Goal: Transaction & Acquisition: Purchase product/service

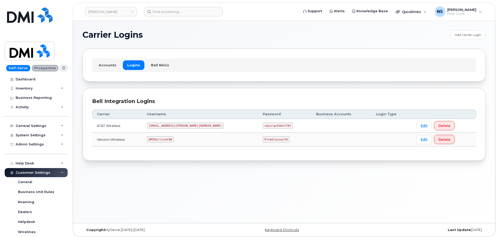
click at [168, 139] on code "DMIRollinsVZW" at bounding box center [160, 139] width 27 height 6
copy code "DMIRollinsVZW"
click at [263, 138] on code "P!nkGlasses78" at bounding box center [276, 139] width 27 height 6
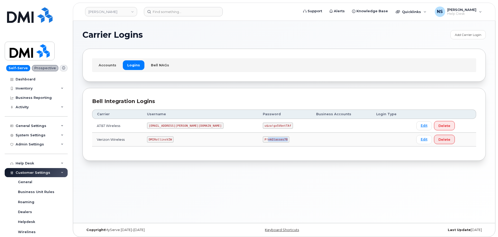
click at [263, 138] on code "P!nkGlasses78" at bounding box center [276, 139] width 27 height 6
copy code "P!nkGlasses78"
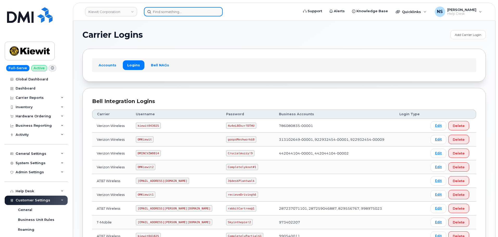
click at [171, 11] on input at bounding box center [183, 11] width 79 height 9
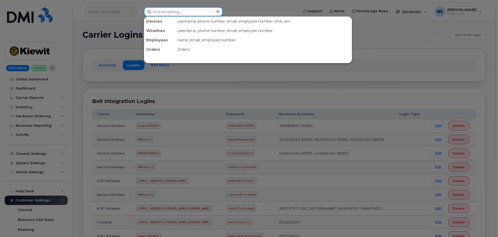
paste input "Chad Riddle"
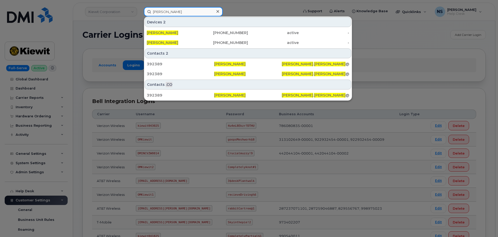
type input "Chad Riddle"
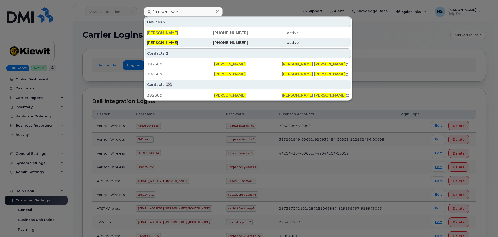
click at [175, 43] on div "CHAD RIDDLE" at bounding box center [172, 42] width 51 height 5
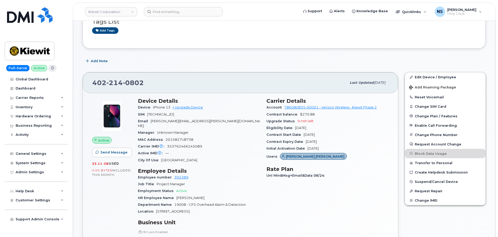
scroll to position [104, 0]
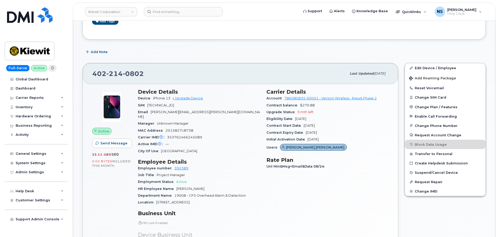
click at [189, 200] on span "4518 South 133rd Street" at bounding box center [173, 202] width 34 height 4
click at [189, 200] on span "[STREET_ADDRESS]" at bounding box center [173, 202] width 34 height 4
copy div "Location 4518 South 133rd Street"
drag, startPoint x: 193, startPoint y: 199, endPoint x: 187, endPoint y: 201, distance: 5.9
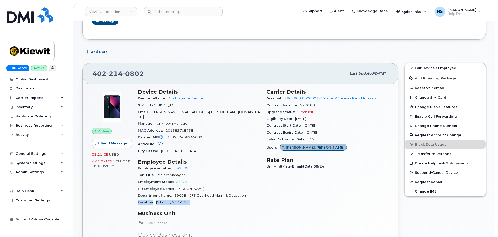
click at [190, 200] on span "[STREET_ADDRESS]" at bounding box center [173, 202] width 34 height 4
click at [165, 200] on span "4518 South 133rd Street" at bounding box center [173, 202] width 34 height 4
drag, startPoint x: 156, startPoint y: 196, endPoint x: 202, endPoint y: 201, distance: 46.5
click at [202, 201] on div "Location 4518 South 133rd Street" at bounding box center [199, 202] width 122 height 7
copy span "4518 South 133rd Street"
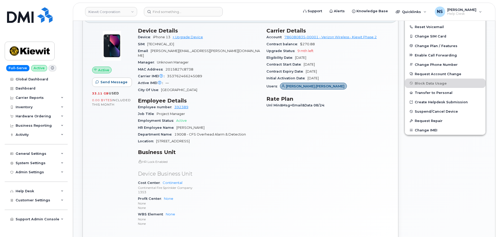
scroll to position [156, 0]
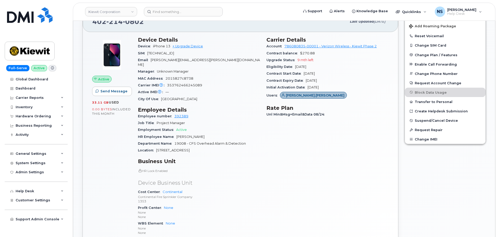
click at [215, 142] on span "19008 - CFS Overhead Alarm & Detection" at bounding box center [210, 144] width 72 height 4
drag, startPoint x: 176, startPoint y: 132, endPoint x: 198, endPoint y: 133, distance: 21.9
click at [198, 133] on div "HR Employee Name Chad Riddle" at bounding box center [199, 136] width 122 height 7
copy span "[PERSON_NAME]"
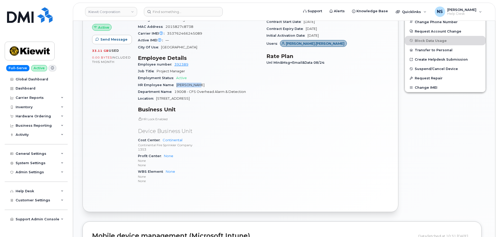
scroll to position [208, 0]
drag, startPoint x: 189, startPoint y: 134, endPoint x: 163, endPoint y: 133, distance: 26.0
click at [163, 137] on div "Cost Center Continental Continental Fire Sprinkler Company 1353" at bounding box center [199, 145] width 122 height 16
copy link "Continental"
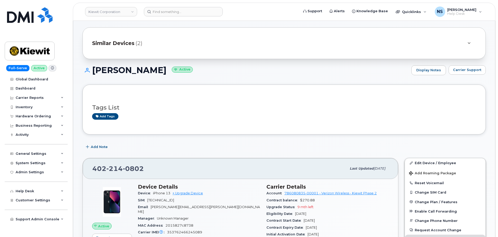
scroll to position [0, 0]
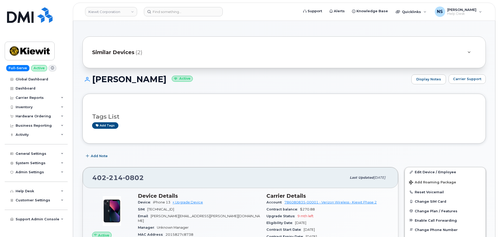
click at [120, 76] on h1 "CHAD RIDDLE Active" at bounding box center [245, 79] width 326 height 9
click at [120, 75] on h1 "CHAD RIDDLE Active" at bounding box center [245, 79] width 326 height 9
click at [110, 79] on h1 "CHAD RIDDLE Active" at bounding box center [245, 79] width 326 height 9
click at [108, 79] on h1 "CHAD RIDDLE Active" at bounding box center [245, 79] width 326 height 9
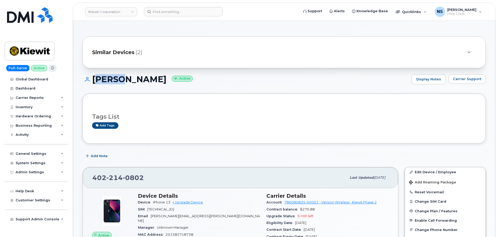
click at [108, 79] on h1 "CHAD RIDDLE Active" at bounding box center [245, 79] width 326 height 9
copy h1 "CHAD RIDDLE"
click at [165, 12] on input at bounding box center [183, 11] width 79 height 9
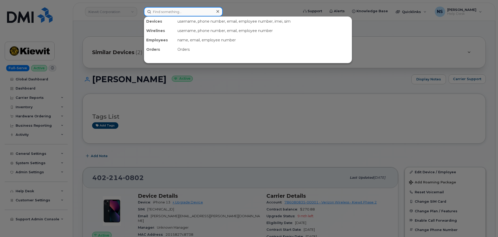
paste input "CHAD RIDDLE"
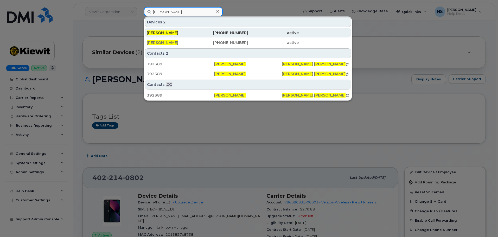
type input "CHAD RIDDLE"
click at [191, 34] on div "CHAD RIDDLE" at bounding box center [172, 32] width 51 height 5
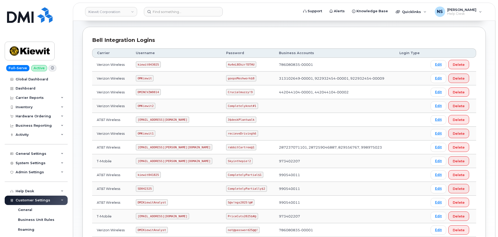
scroll to position [52, 0]
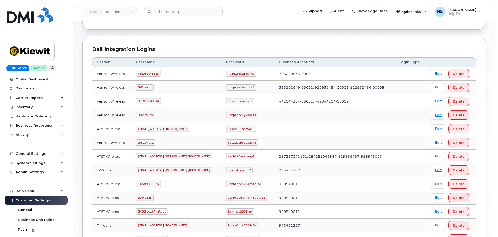
drag, startPoint x: 38, startPoint y: 114, endPoint x: 42, endPoint y: 124, distance: 10.9
click at [38, 114] on div "Hardware Ordering" at bounding box center [36, 116] width 63 height 9
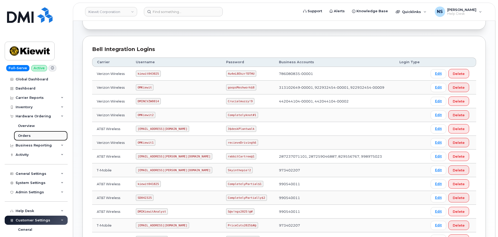
click at [35, 134] on link "Orders" at bounding box center [41, 136] width 54 height 10
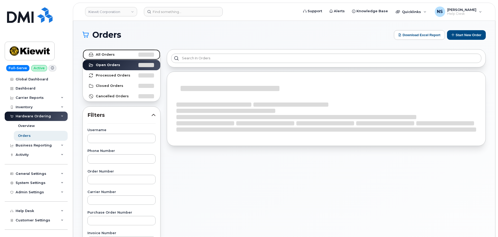
click at [126, 57] on link "All Orders" at bounding box center [122, 54] width 78 height 10
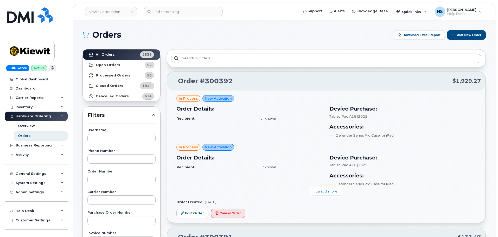
click at [464, 36] on button "Start New Order" at bounding box center [466, 35] width 39 height 10
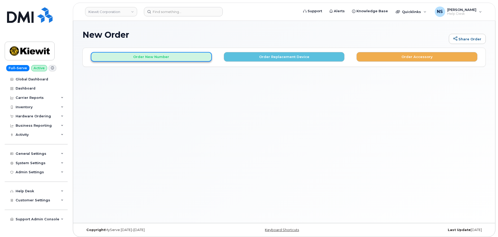
click at [195, 57] on button "Order New Number" at bounding box center [151, 57] width 121 height 10
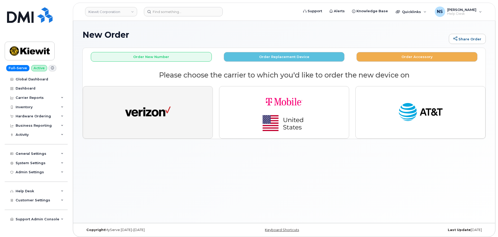
click at [184, 113] on button "button" at bounding box center [148, 112] width 130 height 53
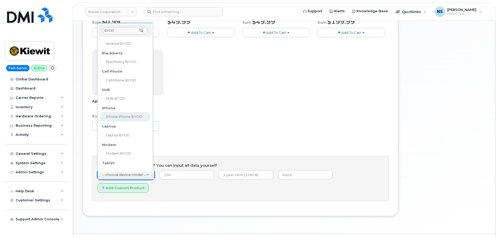
scroll to position [52, 0]
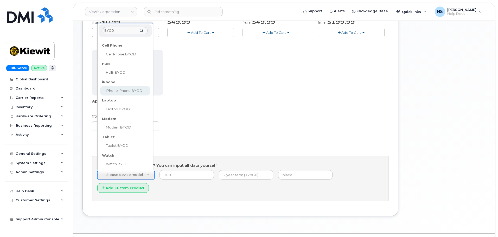
type input "BYOD"
select select "2421"
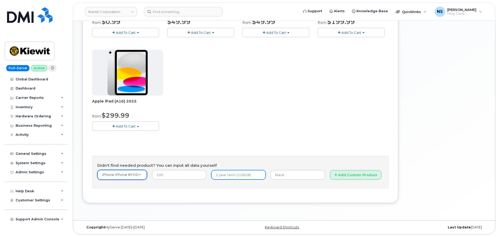
click at [229, 173] on input "text" at bounding box center [238, 174] width 54 height 9
click at [185, 171] on input "number" at bounding box center [179, 174] width 54 height 9
type input "1"
click at [225, 176] on input "text" at bounding box center [238, 174] width 54 height 9
click at [228, 176] on input "text" at bounding box center [238, 174] width 54 height 9
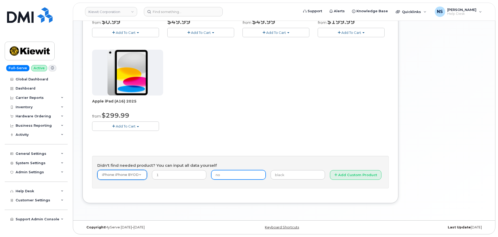
type input "n"
type input "IMEI"
drag, startPoint x: 233, startPoint y: 164, endPoint x: 236, endPoint y: 165, distance: 3.5
click at [235, 165] on h4 "Didn't find needed product? You can input all data yourself" at bounding box center [240, 165] width 286 height 4
click at [285, 176] on input "text" at bounding box center [298, 174] width 54 height 9
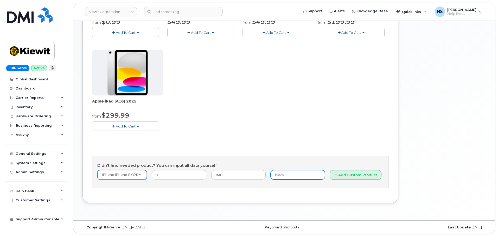
paste input "359346672335183"
type input "359346672335183"
drag, startPoint x: 295, startPoint y: 165, endPoint x: 303, endPoint y: 165, distance: 7.8
click at [295, 165] on h4 "Didn't find needed product? You can input all data yourself" at bounding box center [240, 165] width 286 height 4
click at [332, 174] on button "Add Custom Product" at bounding box center [356, 175] width 52 height 10
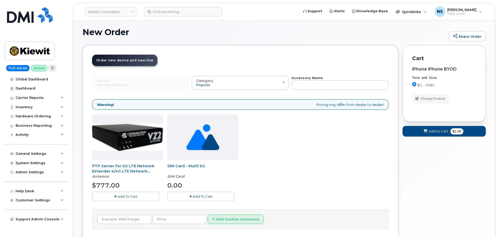
scroll to position [43, 0]
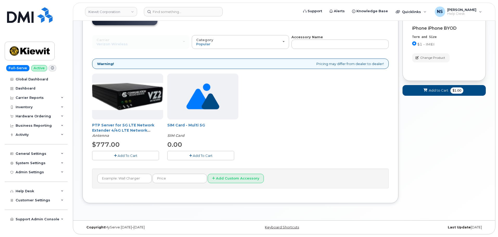
drag, startPoint x: 204, startPoint y: 155, endPoint x: 232, endPoint y: 144, distance: 29.5
click at [204, 155] on span "Add To Cart" at bounding box center [203, 155] width 20 height 4
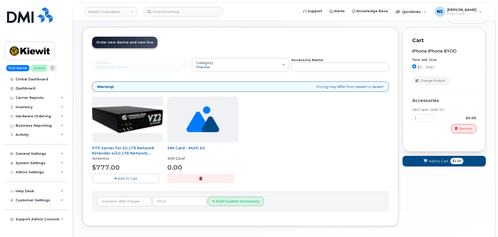
scroll to position [0, 0]
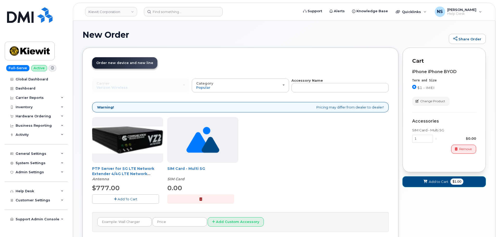
click at [424, 182] on icon at bounding box center [425, 181] width 4 height 3
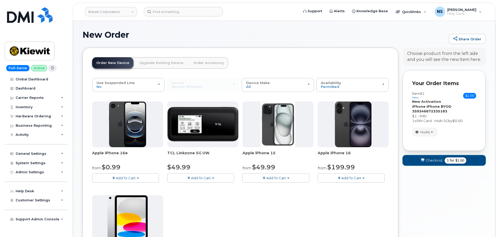
click at [449, 161] on span "for" at bounding box center [452, 160] width 7 height 5
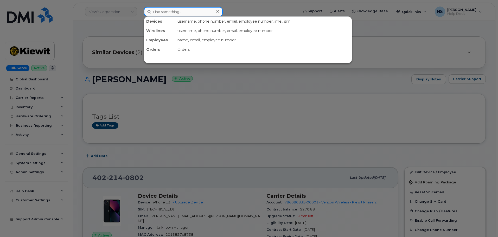
click at [160, 11] on input at bounding box center [183, 11] width 79 height 9
paste input "Carson Hollenbeck"
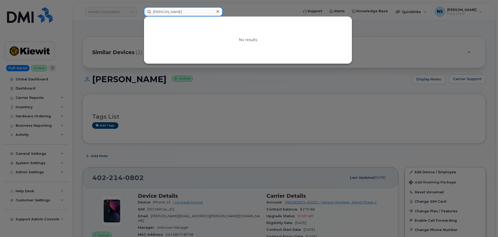
type input "Carson Hollenbech"
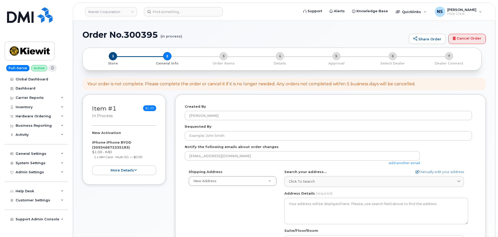
select select
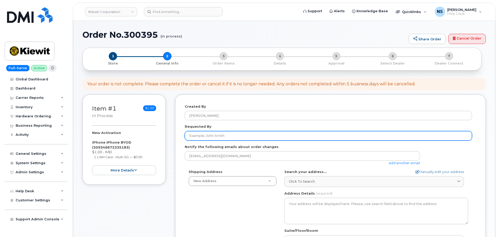
click at [224, 139] on input "Requested By" at bounding box center [328, 135] width 287 height 9
paste input "[PERSON_NAME]"
type input "Chad Riddle"
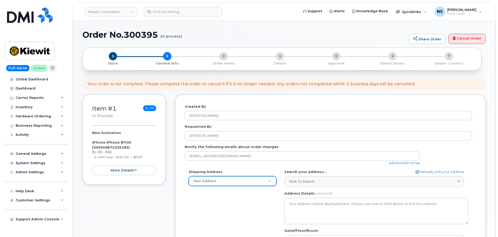
drag, startPoint x: 229, startPoint y: 214, endPoint x: 218, endPoint y: 181, distance: 35.2
click at [229, 214] on div "Shipping Address New Address New Address 8880 Penrose Ln 4650 Business Center D…" at bounding box center [328, 228] width 287 height 119
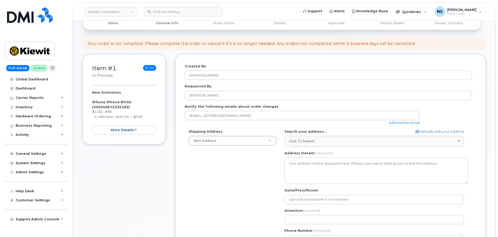
scroll to position [78, 0]
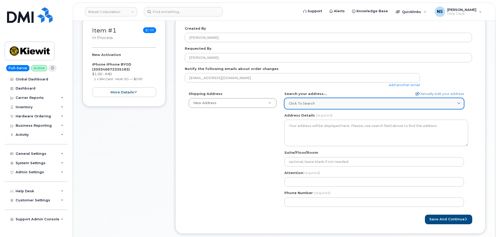
click at [295, 100] on link "Click to search" at bounding box center [373, 103] width 179 height 11
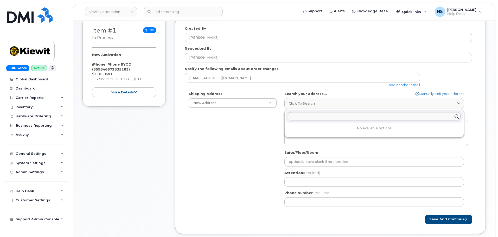
drag, startPoint x: 245, startPoint y: 151, endPoint x: 227, endPoint y: 126, distance: 30.3
click at [243, 148] on div "Shipping Address New Address New Address 8880 Penrose Ln 4650 Business Center D…" at bounding box center [328, 150] width 287 height 119
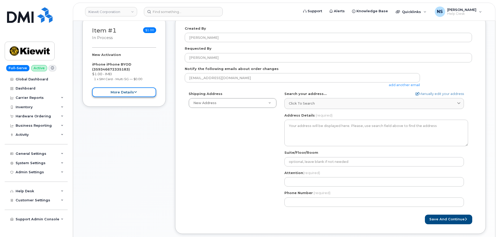
click at [138, 89] on button "more details" at bounding box center [124, 92] width 64 height 10
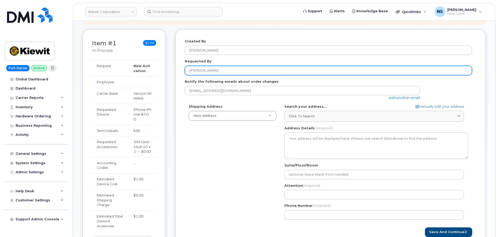
scroll to position [26, 0]
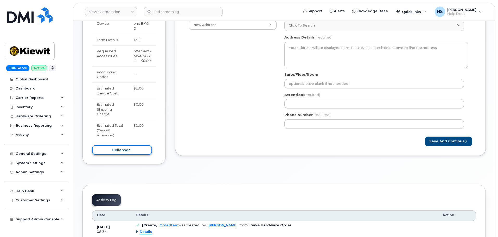
click at [136, 153] on button "collapse" at bounding box center [122, 150] width 60 height 10
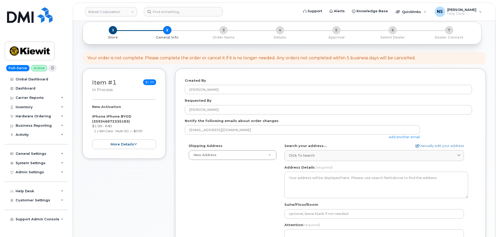
drag, startPoint x: 305, startPoint y: 154, endPoint x: 216, endPoint y: 20, distance: 160.7
click at [303, 151] on link "Click to search" at bounding box center [373, 155] width 179 height 11
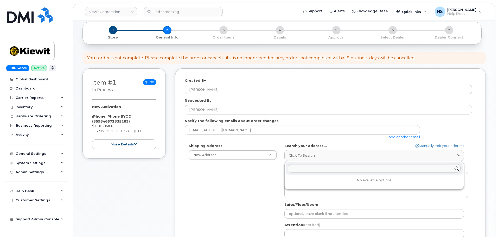
paste input "4518 S 133rd StOmaha, NE 68137"
click at [313, 168] on input "4518 S 133rd StOmaha, NE 68137" at bounding box center [374, 168] width 173 height 8
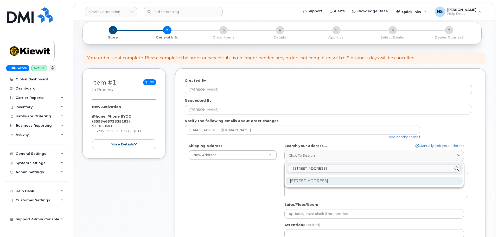
type input "4518 S 133rd StOmaha, NE 68137"
click at [327, 182] on div "4518 S 133rd St Omaha NE 68137-1141" at bounding box center [374, 181] width 177 height 9
select select
type textarea "4518 S 133rd St OMAHA NE 68137-1141 UNITED STATES"
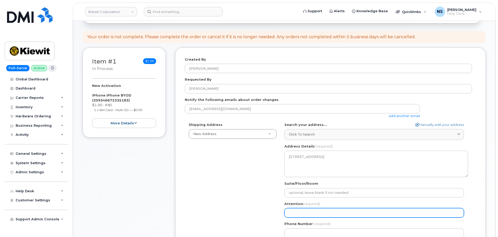
scroll to position [78, 0]
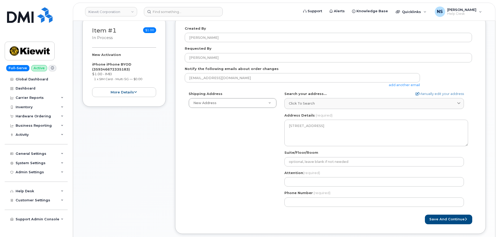
click at [306, 168] on div "NE Omaha Search your address... Manually edit your address Click to search 4518…" at bounding box center [375, 150] width 191 height 119
click at [309, 177] on div "Attention (required)" at bounding box center [376, 178] width 184 height 16
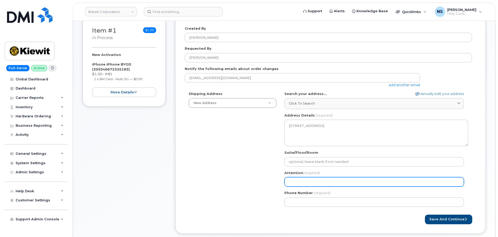
click at [309, 181] on input "Attention (required)" at bounding box center [373, 181] width 179 height 9
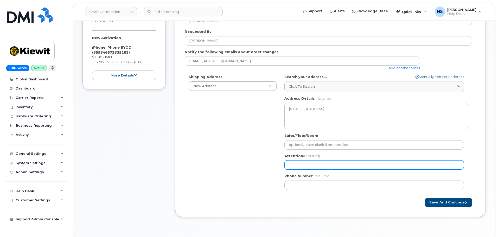
scroll to position [104, 0]
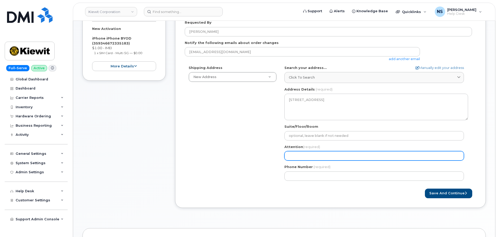
drag, startPoint x: 296, startPoint y: 157, endPoint x: 299, endPoint y: 166, distance: 10.2
click at [296, 156] on input "Attention (required)" at bounding box center [373, 155] width 179 height 9
paste input "[PERSON_NAME]"
select select
type input "[PERSON_NAME]"
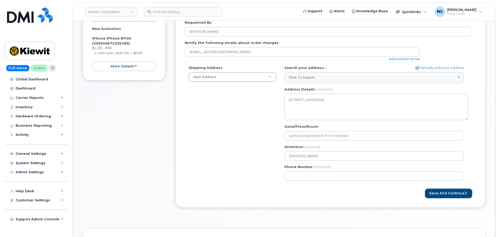
drag, startPoint x: 259, startPoint y: 184, endPoint x: 261, endPoint y: 182, distance: 2.8
click at [261, 182] on div "Shipping Address New Address New Address 8880 Penrose Ln 4650 Business Center D…" at bounding box center [328, 124] width 287 height 119
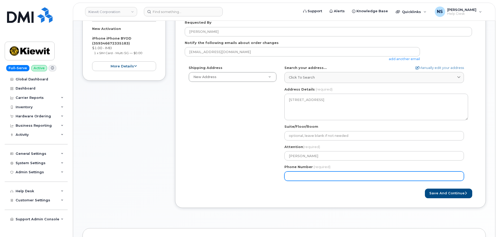
click at [319, 174] on input "Phone Number" at bounding box center [373, 175] width 179 height 9
paste input "4028982972"
select select
type input "4028982972"
click at [227, 163] on div "Shipping Address New Address New Address 8880 Penrose Ln 4650 Business Center D…" at bounding box center [328, 124] width 287 height 119
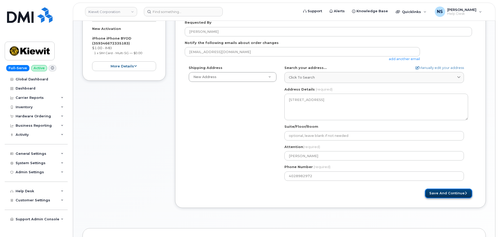
click at [440, 190] on button "Save and Continue" at bounding box center [448, 194] width 47 height 10
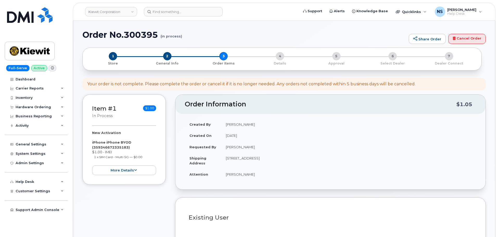
select select
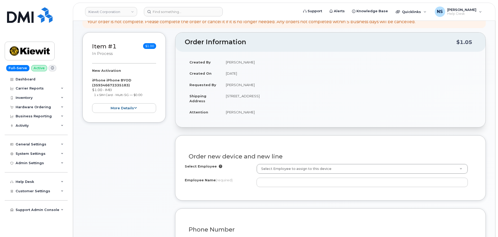
scroll to position [78, 0]
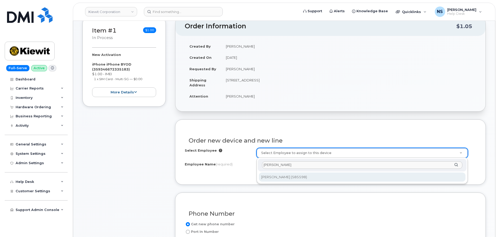
type input "[PERSON_NAME]"
drag, startPoint x: 297, startPoint y: 179, endPoint x: 284, endPoint y: 168, distance: 17.0
type input "3001245"
type input "[PERSON_NAME]"
type input "[STREET_ADDRESS]"
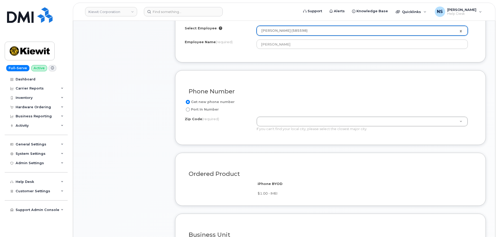
scroll to position [234, 0]
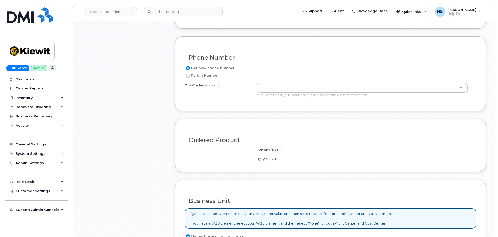
drag, startPoint x: 280, startPoint y: 92, endPoint x: 278, endPoint y: 90, distance: 2.8
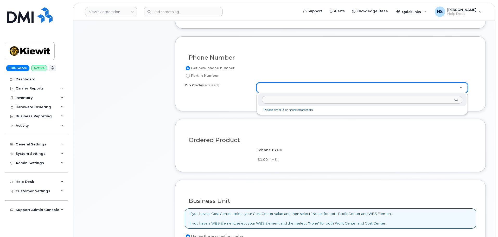
drag, startPoint x: 286, startPoint y: 93, endPoint x: 285, endPoint y: 99, distance: 5.3
click at [286, 94] on div "Zip Code (required)" at bounding box center [362, 99] width 209 height 13
click at [285, 99] on input "Zip Code (required)" at bounding box center [362, 100] width 200 height 8
paste input "68137"
type input "68137"
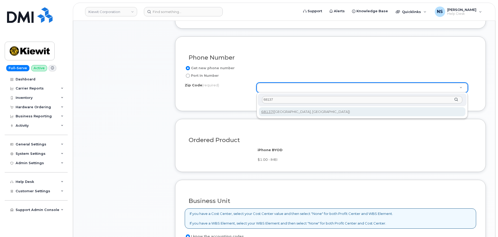
type input "68137 ([GEOGRAPHIC_DATA], [GEOGRAPHIC_DATA])"
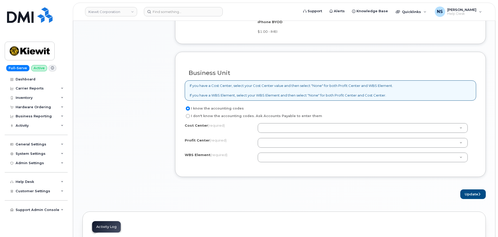
scroll to position [364, 0]
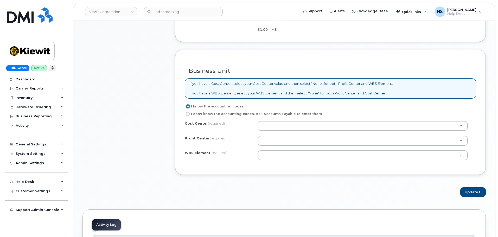
click at [252, 121] on div "Cost Center (required)" at bounding box center [221, 124] width 73 height 7
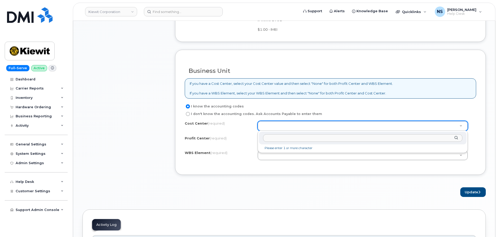
drag, startPoint x: 269, startPoint y: 126, endPoint x: 433, endPoint y: 13, distance: 198.9
click at [299, 140] on input "text" at bounding box center [362, 138] width 199 height 8
paste input "Continental"
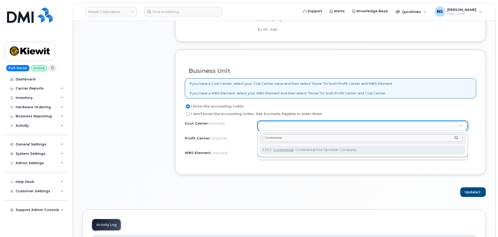
type input "Continental"
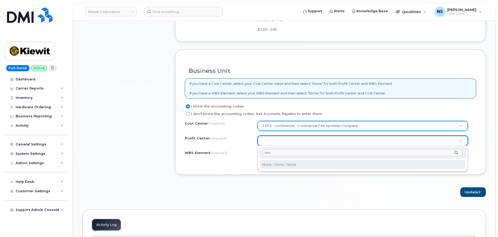
type input "none"
select select "None"
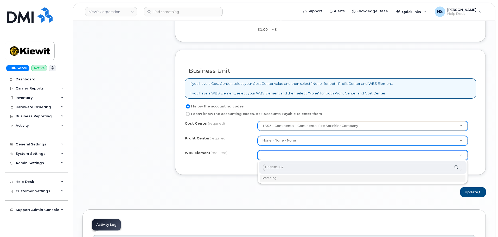
click at [275, 170] on input "1353101802" at bounding box center [362, 168] width 199 height 8
click at [276, 168] on input "1353101802" at bounding box center [362, 168] width 199 height 8
click at [273, 168] on input "135310.1802" at bounding box center [362, 168] width 199 height 8
click at [274, 167] on input "135310.1802" at bounding box center [362, 168] width 199 height 8
drag, startPoint x: 293, startPoint y: 166, endPoint x: 264, endPoint y: 169, distance: 28.9
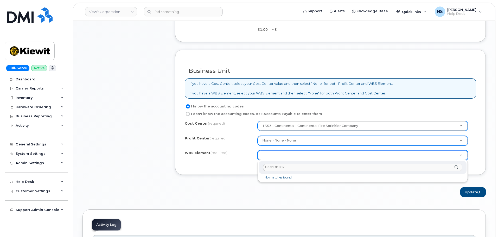
click at [262, 171] on div "13531.01802" at bounding box center [363, 167] width 208 height 13
paste input "-10184"
click at [290, 167] on input "13531.01802" at bounding box center [362, 168] width 199 height 8
click at [284, 171] on div "13531.01802" at bounding box center [363, 167] width 208 height 13
click at [281, 169] on input "13531.01802" at bounding box center [362, 168] width 199 height 8
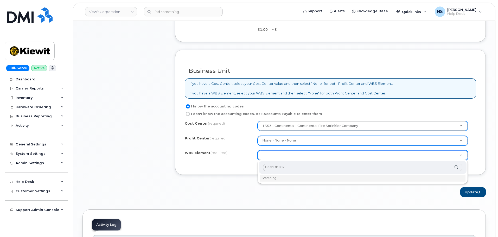
click at [275, 168] on input "13531.01802" at bounding box center [362, 168] width 199 height 8
click at [281, 168] on input "1353101802" at bounding box center [362, 168] width 199 height 8
type input "1353101842"
drag, startPoint x: 291, startPoint y: 167, endPoint x: 258, endPoint y: 168, distance: 33.1
click at [258, 168] on div "1353101842 No matches found" at bounding box center [363, 171] width 210 height 22
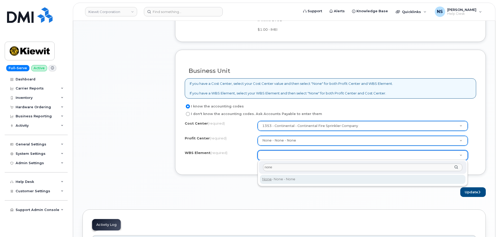
type input "none"
type input "None"
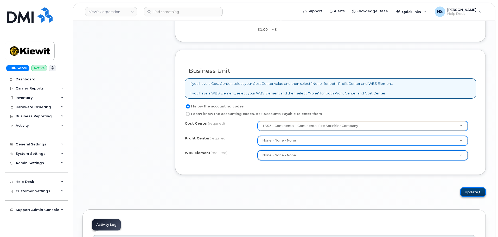
click at [469, 190] on button "Update" at bounding box center [472, 192] width 25 height 10
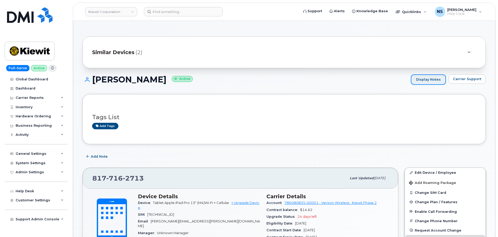
click at [438, 81] on link "Display Notes" at bounding box center [428, 79] width 35 height 10
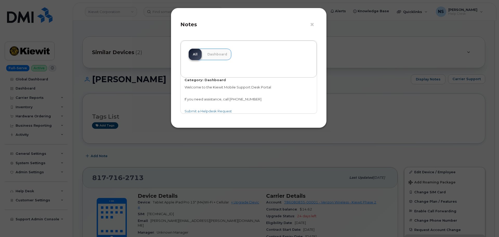
click at [401, 110] on div "× Notes All Dashboard Category: Dashboard Welcome to the [PERSON_NAME] Mobile S…" at bounding box center [249, 118] width 499 height 237
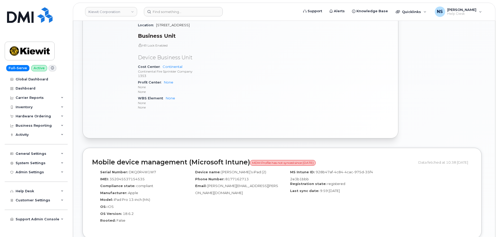
scroll to position [286, 0]
click at [154, 70] on p "Continental Fire Sprinkler Company" at bounding box center [199, 72] width 122 height 4
copy p "Continental Fire Sprinkler Company"
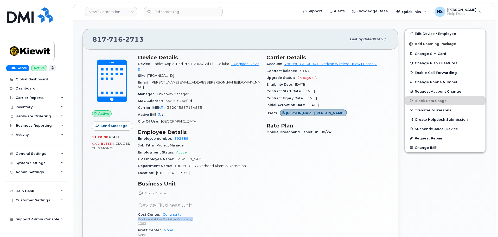
scroll to position [78, 0]
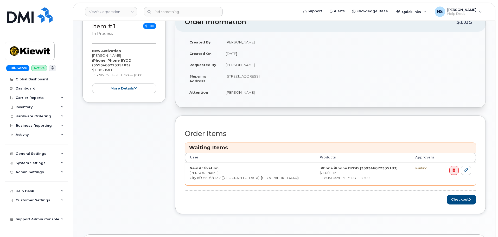
scroll to position [156, 0]
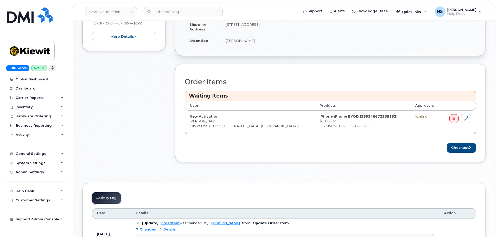
click at [470, 154] on div "Order Items Waiting Items User Products Approvers New Activation [PERSON_NAME] …" at bounding box center [330, 113] width 311 height 99
click at [468, 151] on button "Checkout" at bounding box center [461, 148] width 29 height 10
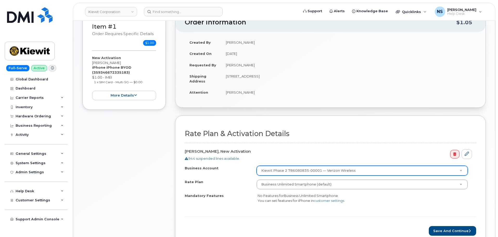
scroll to position [104, 0]
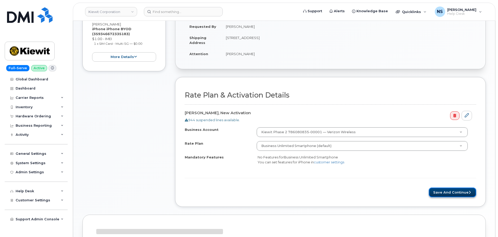
click at [452, 194] on button "Save and Continue" at bounding box center [452, 193] width 47 height 10
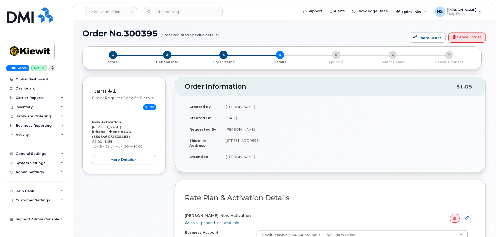
scroll to position [0, 0]
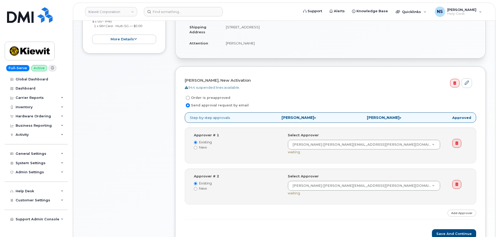
scroll to position [130, 0]
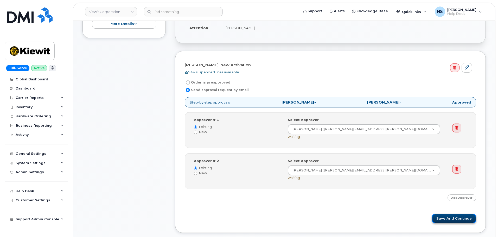
click at [442, 217] on button "Save and Continue" at bounding box center [454, 219] width 44 height 10
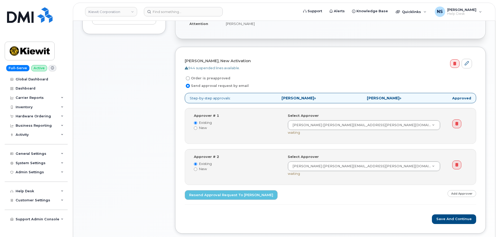
scroll to position [182, 0]
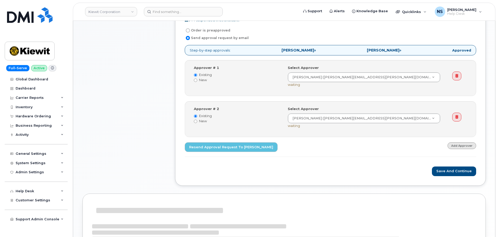
click at [455, 146] on link "Add Approver" at bounding box center [461, 145] width 29 height 7
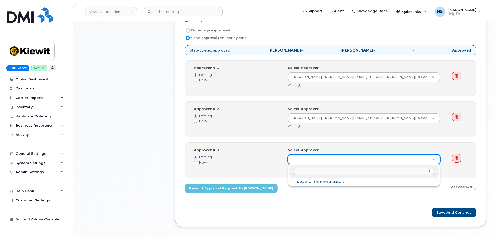
type input "[PERSON_NAME][EMAIL_ADDRESS][PERSON_NAME][DOMAIN_NAME]"
type input "[PERSON_NAME]"
drag, startPoint x: 326, startPoint y: 172, endPoint x: 298, endPoint y: 170, distance: 28.7
click at [298, 170] on input "[PERSON_NAME]" at bounding box center [364, 172] width 142 height 8
click at [298, 171] on input "[PERSON_NAME]" at bounding box center [364, 172] width 142 height 8
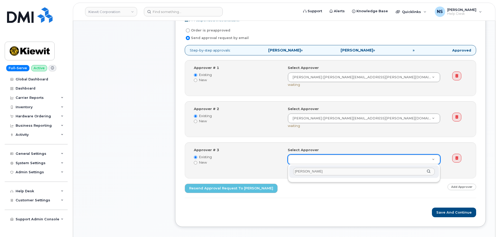
click at [298, 171] on input "[PERSON_NAME]" at bounding box center [364, 172] width 142 height 8
drag, startPoint x: 294, startPoint y: 193, endPoint x: 300, endPoint y: 186, distance: 9.0
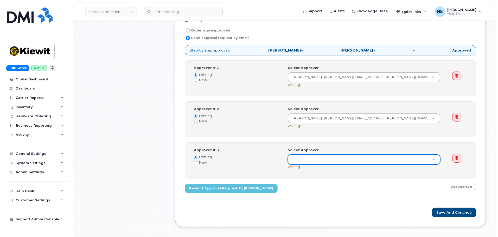
click at [206, 162] on label "New" at bounding box center [237, 162] width 86 height 5
click at [197, 162] on input "New" at bounding box center [195, 162] width 3 height 3
radio input "true"
radio input "false"
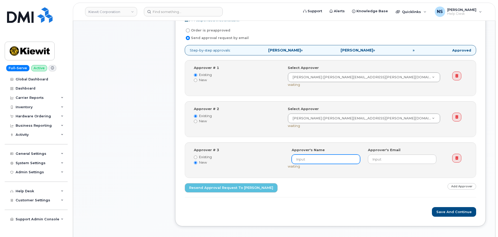
click at [308, 156] on input at bounding box center [326, 159] width 68 height 9
paste input "[PERSON_NAME][EMAIL_ADDRESS][PERSON_NAME][DOMAIN_NAME]"
type input "[PERSON_NAME][EMAIL_ADDRESS][PERSON_NAME][DOMAIN_NAME]"
click at [310, 158] on input at bounding box center [326, 159] width 68 height 9
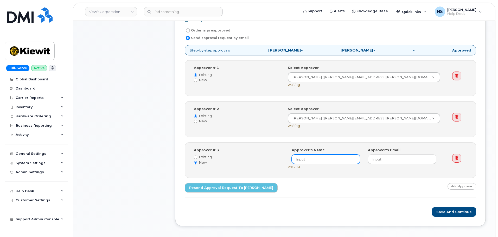
paste input "[PERSON_NAME]"
click at [299, 160] on input "[PERSON_NAME]" at bounding box center [326, 159] width 68 height 9
click at [298, 159] on input "[PERSON_NAME]" at bounding box center [326, 159] width 68 height 9
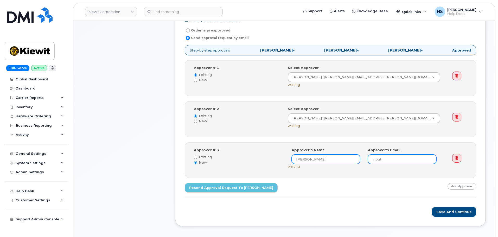
type input "[PERSON_NAME]"
click at [390, 156] on input "email" at bounding box center [402, 159] width 68 height 9
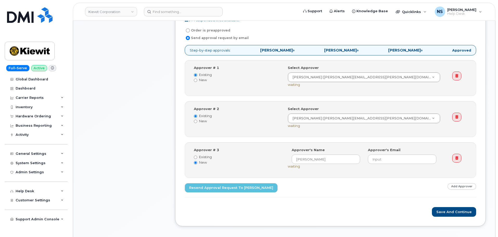
drag, startPoint x: 377, startPoint y: 217, endPoint x: 391, endPoint y: 188, distance: 32.2
click at [384, 201] on div "[PERSON_NAME], New Activation 944 suspended lines available. Order is preapprov…" at bounding box center [330, 112] width 311 height 227
click at [376, 157] on input "email" at bounding box center [402, 159] width 68 height 9
paste input "[PERSON_NAME][EMAIL_ADDRESS][PERSON_NAME][DOMAIN_NAME]"
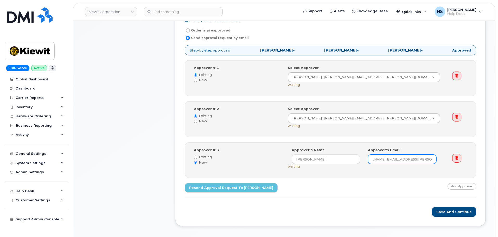
type input "[PERSON_NAME][EMAIL_ADDRESS][PERSON_NAME][DOMAIN_NAME]"
drag, startPoint x: 379, startPoint y: 180, endPoint x: 392, endPoint y: 183, distance: 13.8
click at [379, 179] on div "Step-by-step approvals: [PERSON_NAME] » [PERSON_NAME] » [PERSON_NAME] » Approve…" at bounding box center [330, 121] width 291 height 153
click at [438, 211] on button "Save and Continue" at bounding box center [454, 212] width 44 height 10
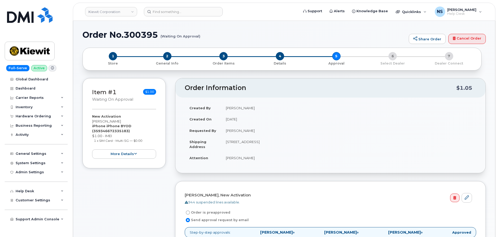
click at [144, 37] on h1 "Order No.300395 (Waiting On Approval)" at bounding box center [244, 34] width 324 height 9
click at [145, 37] on h1 "Order No.300395 (Waiting On Approval)" at bounding box center [244, 34] width 324 height 9
click at [149, 38] on h1 "Order No.300395 (Waiting On Approval)" at bounding box center [244, 34] width 324 height 9
click at [149, 37] on h1 "Order No.300395 (Waiting On Approval)" at bounding box center [244, 34] width 324 height 9
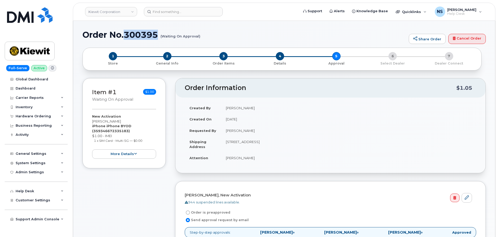
click at [149, 37] on h1 "Order No.300395 (Waiting On Approval)" at bounding box center [244, 34] width 324 height 9
copy h1 "300395"
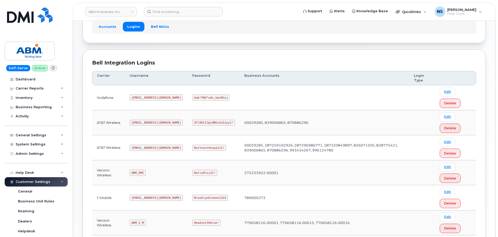
scroll to position [78, 0]
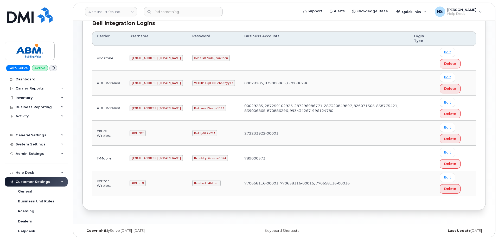
click at [144, 107] on code "abm@dminc.com" at bounding box center [156, 108] width 53 height 6
copy code "abm@dminc.com"
click at [192, 107] on code "RottnestVespa111!" at bounding box center [209, 108] width 34 height 6
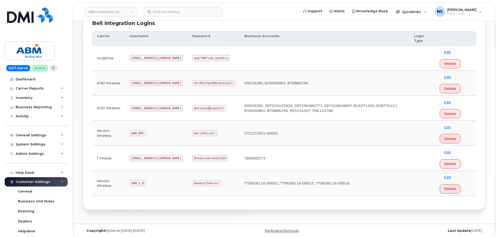
click at [192, 107] on code "RottnestVespa111!" at bounding box center [209, 108] width 34 height 6
copy code "RottnestVespa111!"
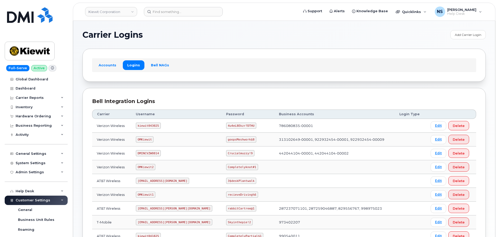
click at [155, 20] on header "Kiewit Corporation Support Alerts Knowledge Base Quicklinks Suspend / Cancel De…" at bounding box center [284, 12] width 422 height 18
click at [158, 12] on input at bounding box center [183, 11] width 79 height 9
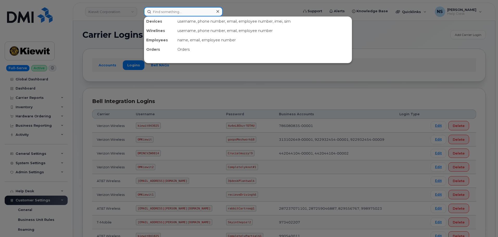
paste input "8328354992"
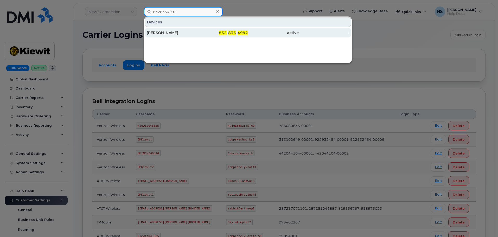
type input "8328354992"
click at [192, 29] on div "MARIA HERNANDEZ" at bounding box center [172, 32] width 51 height 9
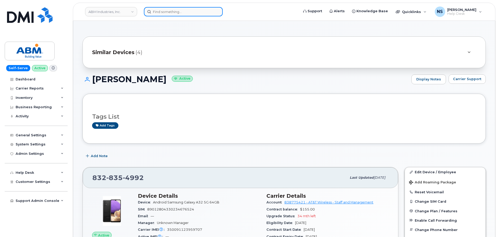
click at [179, 9] on input at bounding box center [183, 11] width 79 height 9
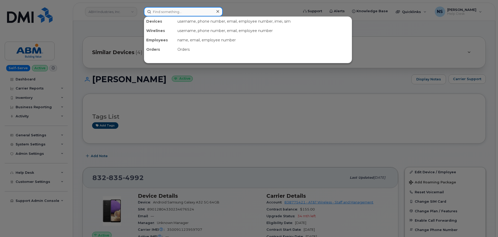
paste input "8329156217"
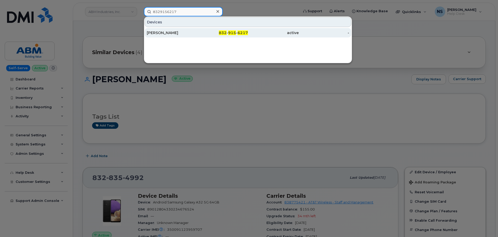
type input "8329156217"
click at [226, 34] on span "832" at bounding box center [223, 32] width 8 height 5
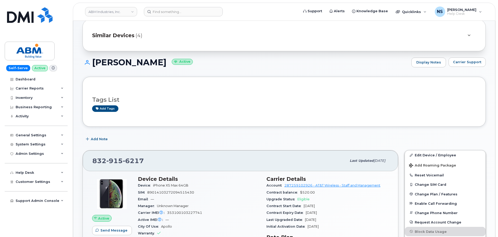
scroll to position [26, 0]
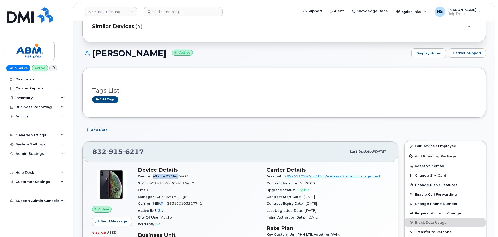
drag, startPoint x: 153, startPoint y: 175, endPoint x: 179, endPoint y: 176, distance: 26.0
click at [179, 176] on span "iPhone XS Max 64GB" at bounding box center [170, 176] width 35 height 4
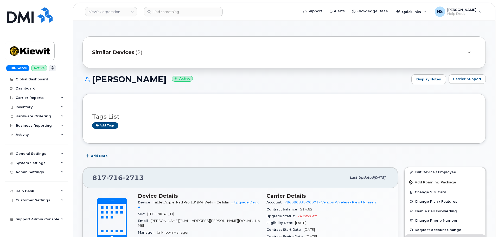
click at [38, 15] on img at bounding box center [30, 15] width 46 height 16
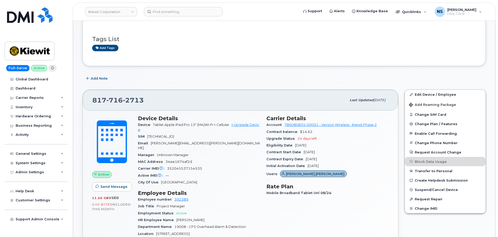
scroll to position [78, 0]
